Goal: Task Accomplishment & Management: Use online tool/utility

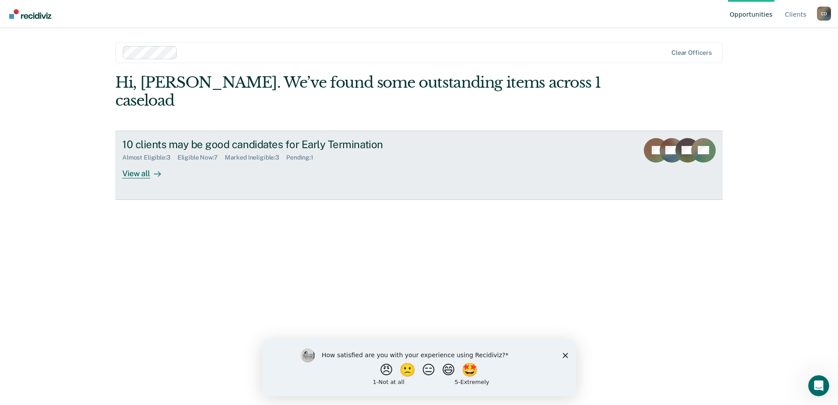
click at [142, 161] on div "View all" at bounding box center [146, 169] width 49 height 17
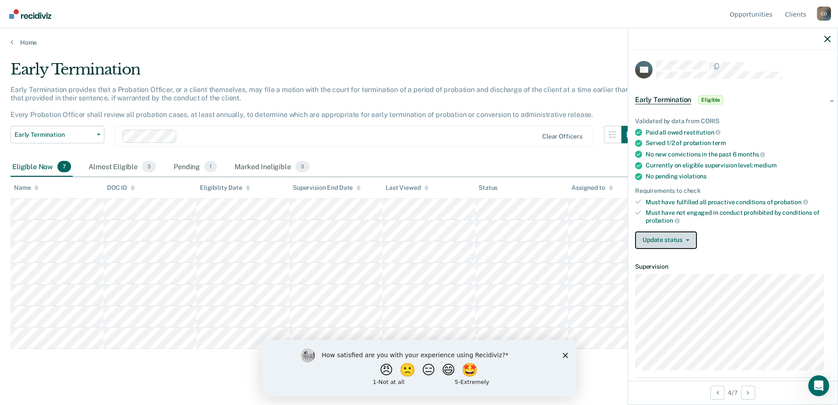
click at [676, 241] on button "Update status" at bounding box center [666, 240] width 62 height 18
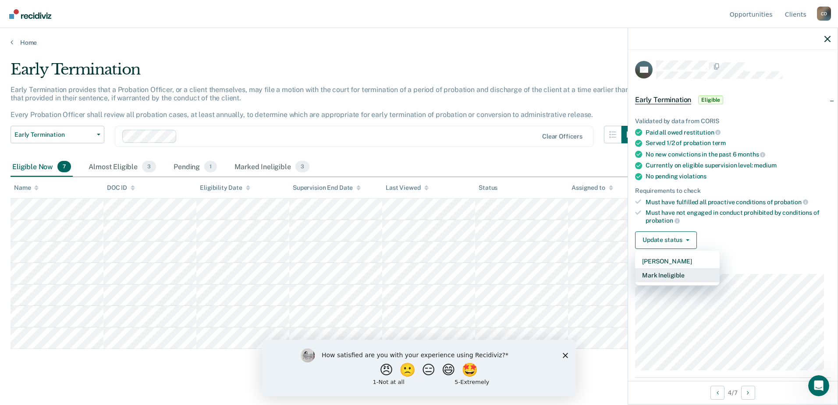
click at [669, 274] on button "Mark Ineligible" at bounding box center [677, 275] width 85 height 14
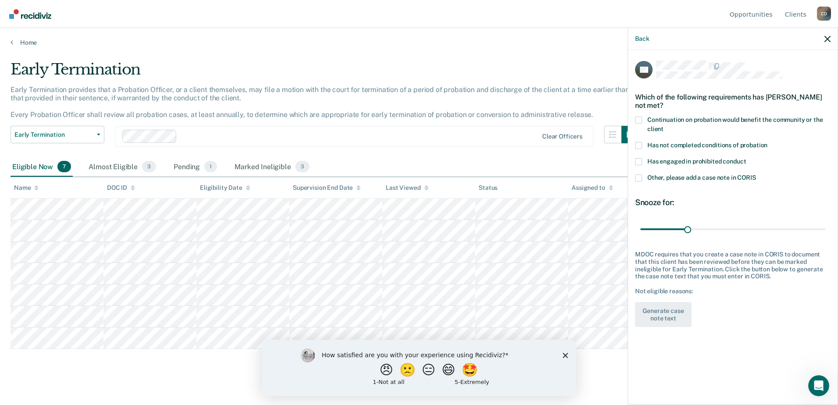
click at [635, 161] on div "SG Which of the following requirements has [PERSON_NAME] not met? Continuation …" at bounding box center [732, 226] width 209 height 353
click at [638, 161] on span at bounding box center [638, 161] width 7 height 7
click at [746, 158] on input "Has engaged in prohibited conduct" at bounding box center [746, 158] width 0 height 0
click at [651, 312] on button "Generate case note text" at bounding box center [663, 314] width 57 height 25
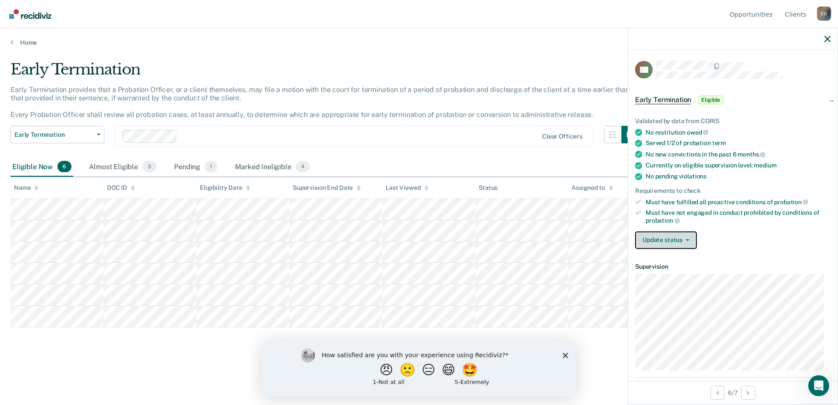
click at [661, 241] on button "Update status" at bounding box center [666, 240] width 62 height 18
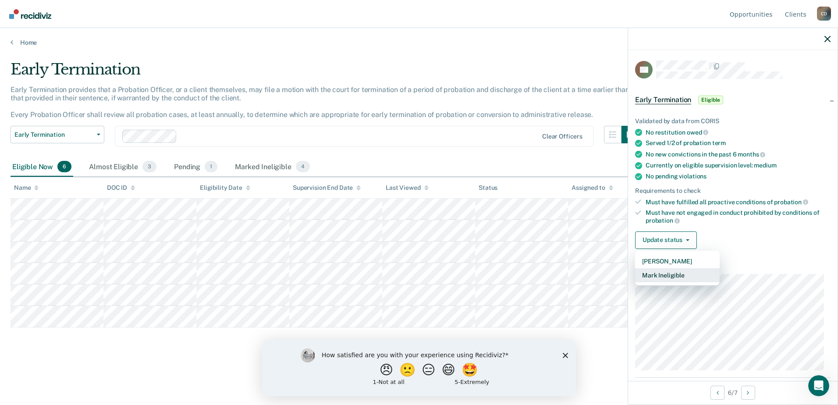
click at [656, 277] on button "Mark Ineligible" at bounding box center [677, 275] width 85 height 14
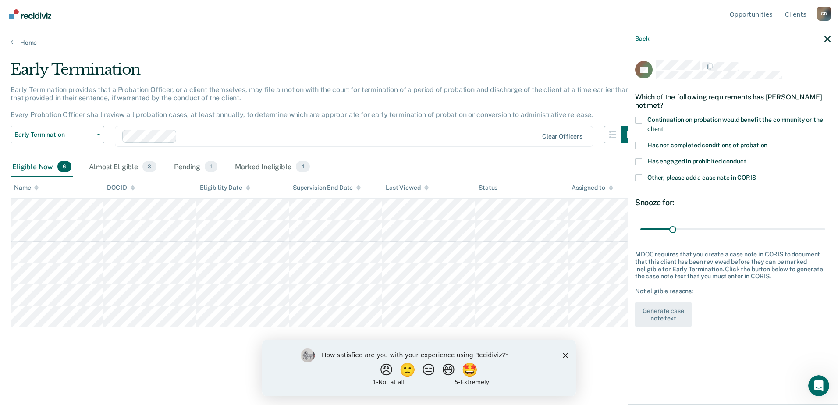
click at [640, 120] on span at bounding box center [638, 120] width 7 height 7
click at [663, 126] on input "Continuation on probation would benefit the community or the client" at bounding box center [663, 126] width 0 height 0
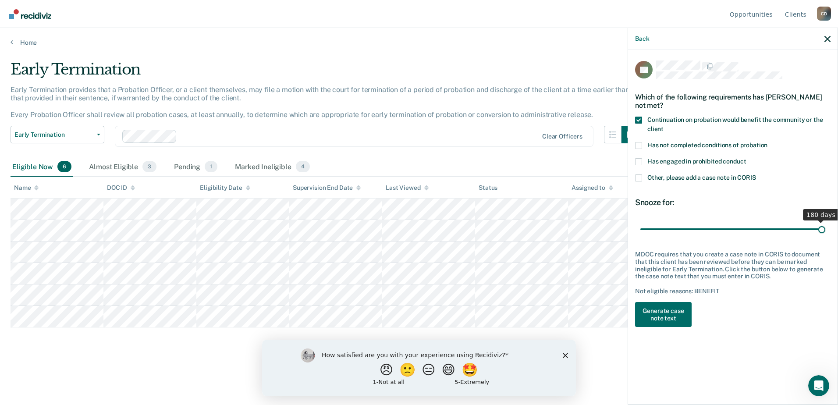
drag, startPoint x: 672, startPoint y: 226, endPoint x: 828, endPoint y: 227, distance: 156.0
type input "180"
click at [825, 227] on input "range" at bounding box center [732, 228] width 185 height 15
click at [649, 307] on button "Generate case note text" at bounding box center [663, 314] width 57 height 25
